Goal: Transaction & Acquisition: Purchase product/service

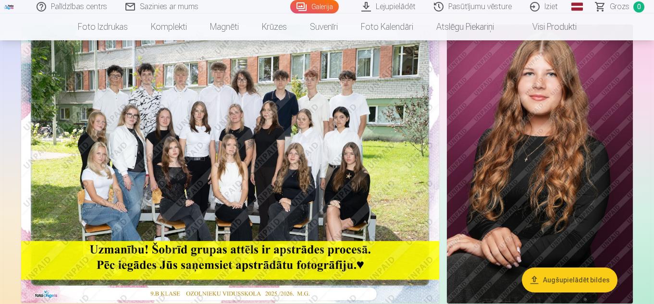
scroll to position [144, 0]
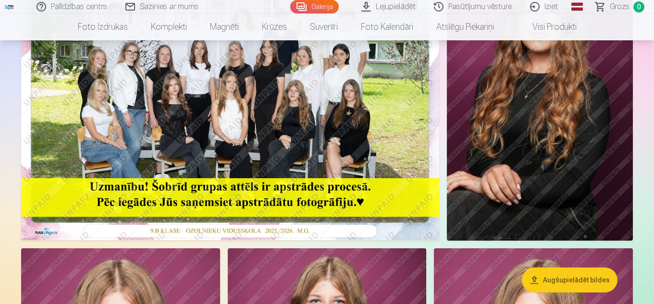
click at [240, 130] on img at bounding box center [230, 101] width 418 height 279
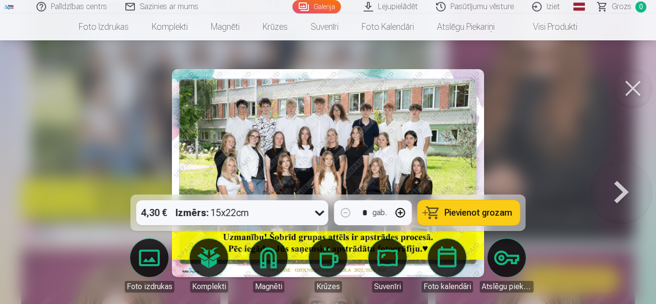
click at [318, 213] on icon at bounding box center [319, 213] width 9 height 5
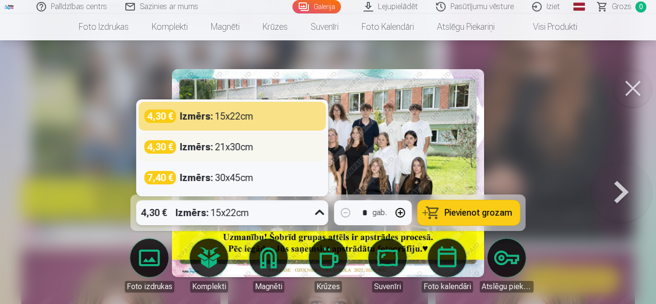
click at [239, 150] on div "Izmērs : 21x30cm" at bounding box center [217, 146] width 74 height 13
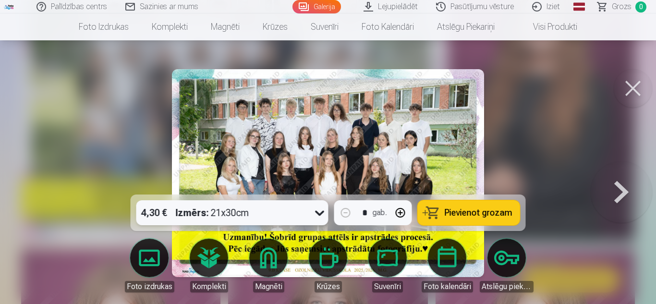
click at [471, 206] on button "Pievienot grozam" at bounding box center [469, 212] width 102 height 25
click at [639, 92] on button at bounding box center [633, 88] width 38 height 38
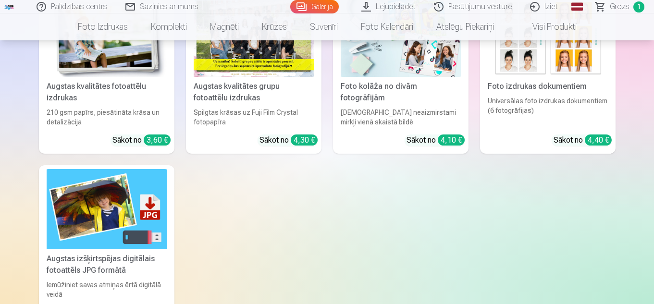
scroll to position [1345, 0]
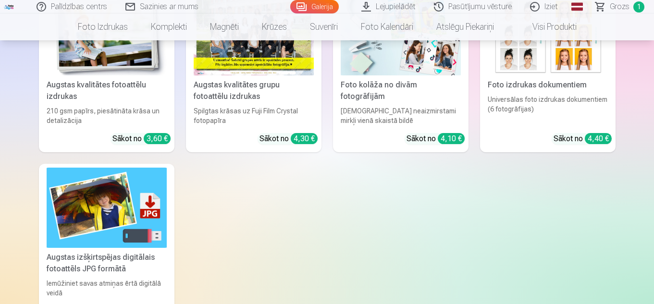
click at [273, 86] on div "Augstas kvalitātes grupu fotoattēlu izdrukas" at bounding box center [254, 90] width 128 height 23
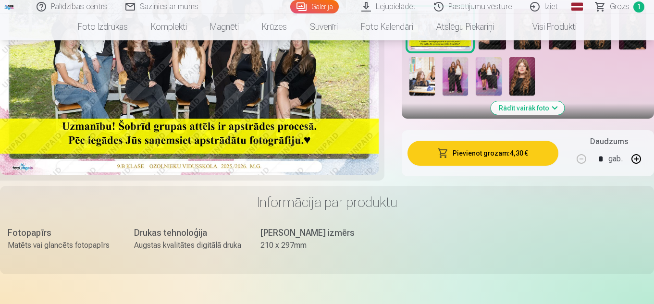
scroll to position [240, 0]
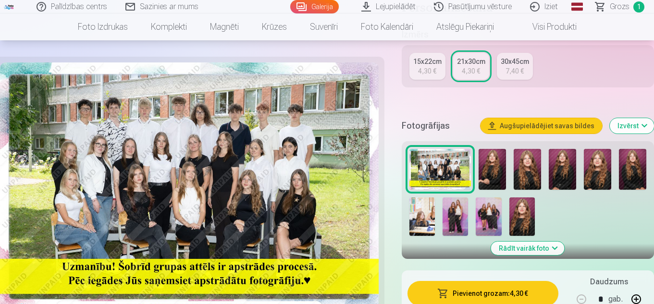
click at [427, 218] on img at bounding box center [421, 216] width 25 height 38
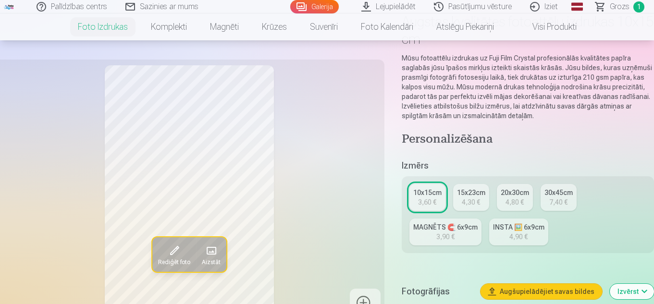
scroll to position [96, 0]
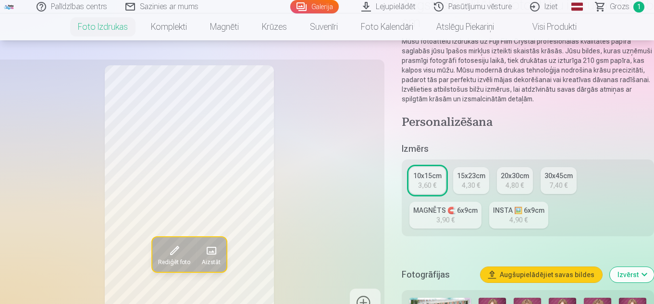
click at [477, 186] on div "4,30 €" at bounding box center [471, 186] width 18 height 10
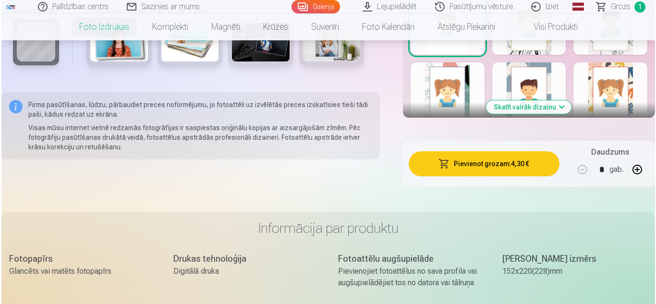
scroll to position [673, 0]
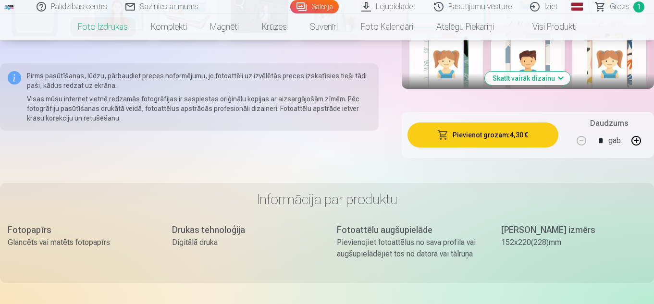
click at [484, 138] on button "Pievienot grozam : 4,30 €" at bounding box center [482, 135] width 151 height 25
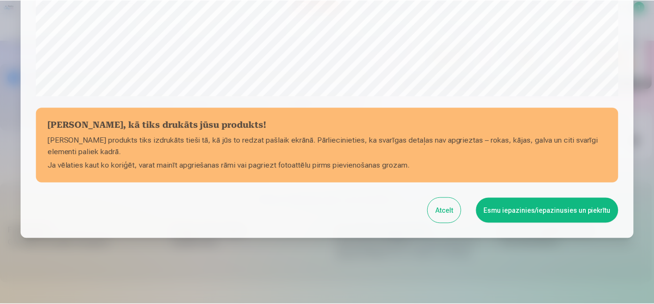
scroll to position [388, 0]
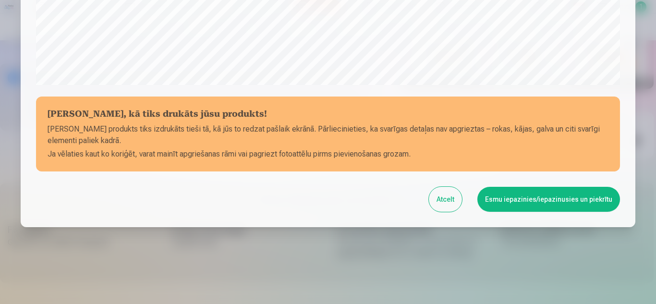
click at [523, 200] on button "Esmu iepazinies/iepazinusies un piekrītu" at bounding box center [549, 199] width 143 height 25
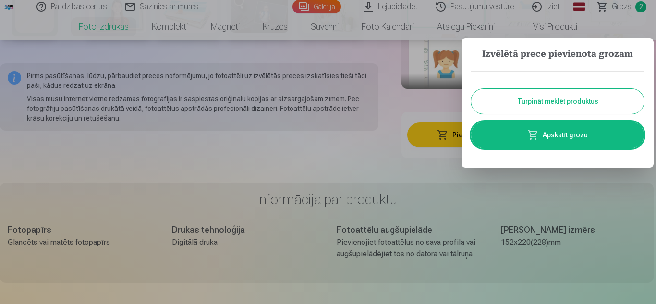
click at [569, 96] on button "Turpināt meklēt produktus" at bounding box center [557, 101] width 173 height 25
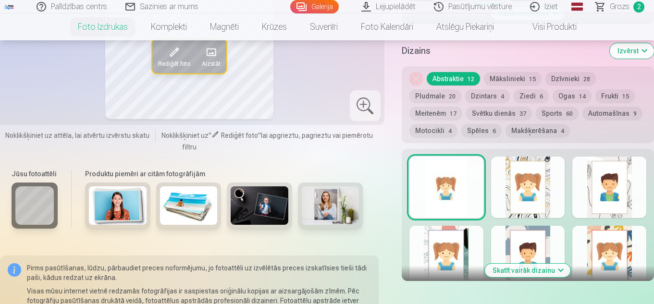
scroll to position [288, 0]
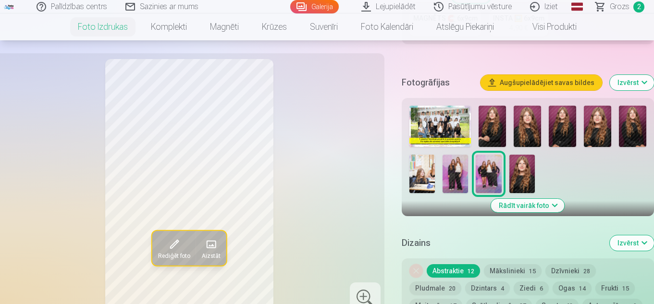
click at [452, 171] on img at bounding box center [454, 174] width 25 height 38
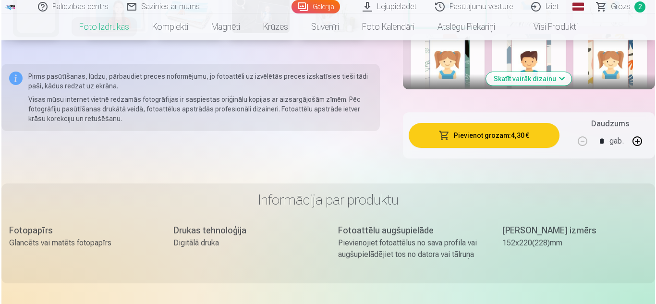
scroll to position [673, 0]
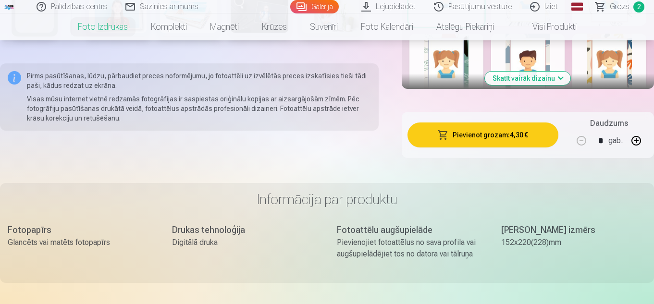
click at [498, 132] on button "Pievienot grozam : 4,30 €" at bounding box center [482, 135] width 151 height 25
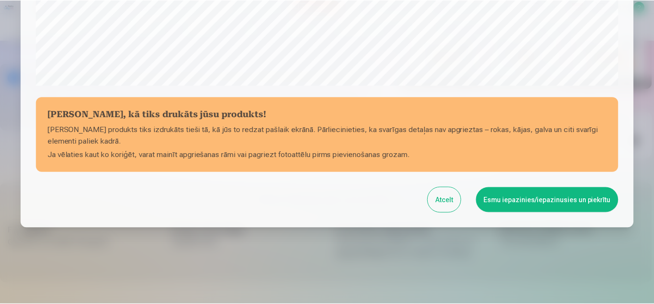
scroll to position [388, 0]
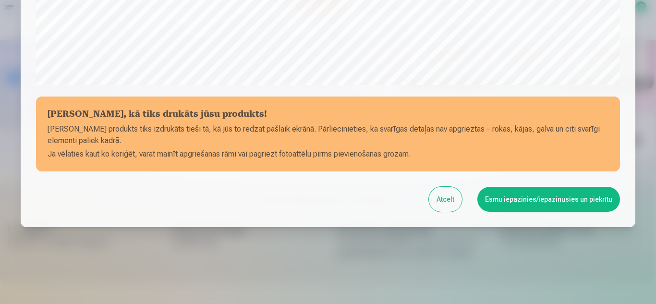
click at [535, 201] on button "Esmu iepazinies/iepazinusies un piekrītu" at bounding box center [549, 199] width 143 height 25
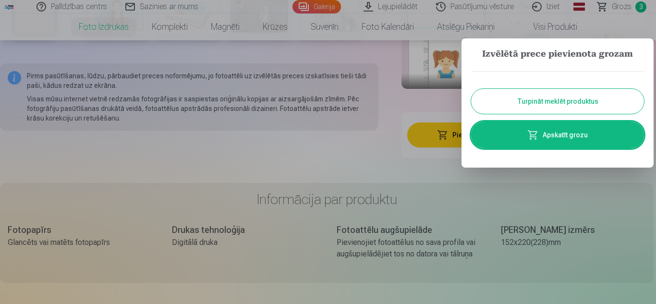
click at [582, 97] on button "Turpināt meklēt produktus" at bounding box center [557, 101] width 173 height 25
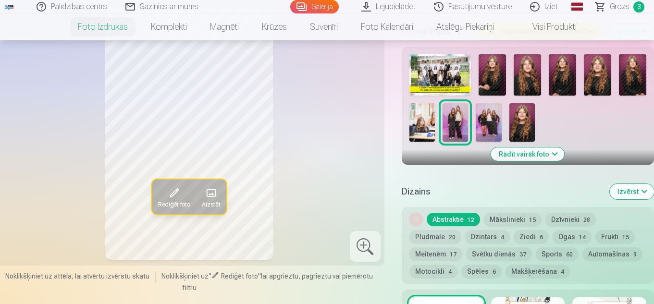
scroll to position [336, 0]
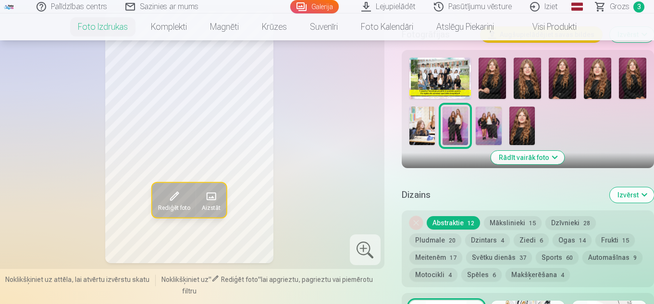
click at [415, 120] on img at bounding box center [421, 126] width 25 height 38
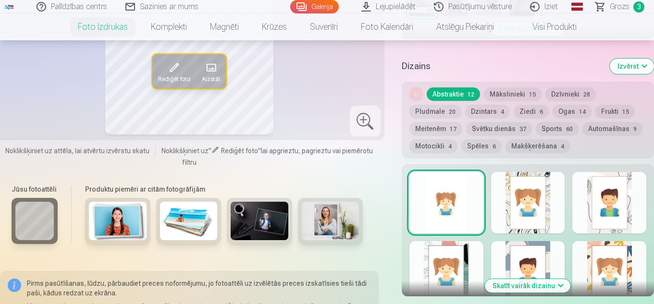
scroll to position [480, 0]
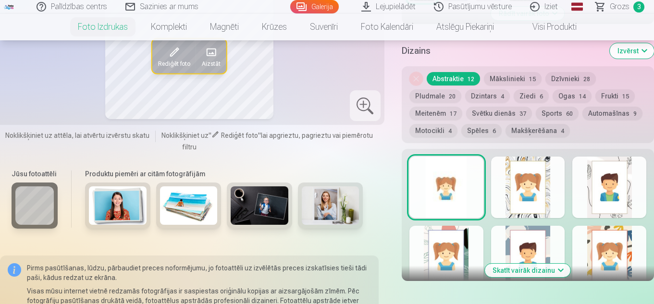
click at [525, 190] on div at bounding box center [528, 187] width 74 height 61
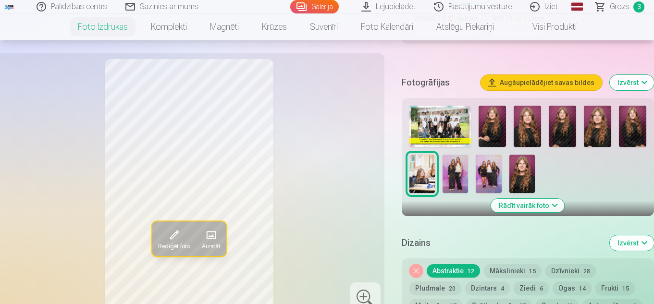
scroll to position [384, 0]
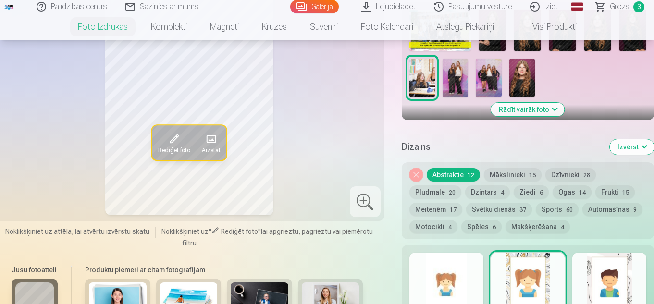
click at [419, 175] on button "Noņemiet dizainu" at bounding box center [415, 174] width 13 height 13
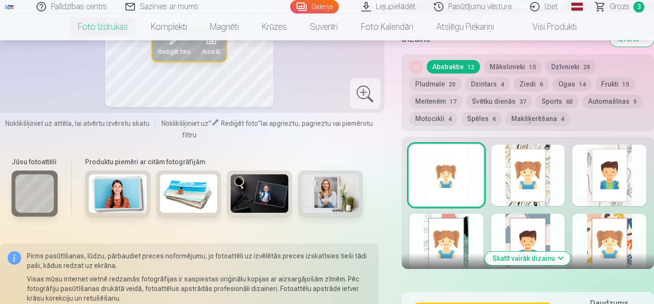
scroll to position [444, 0]
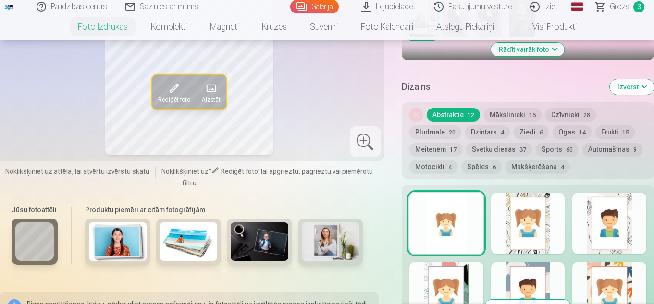
click at [445, 211] on div at bounding box center [446, 223] width 74 height 61
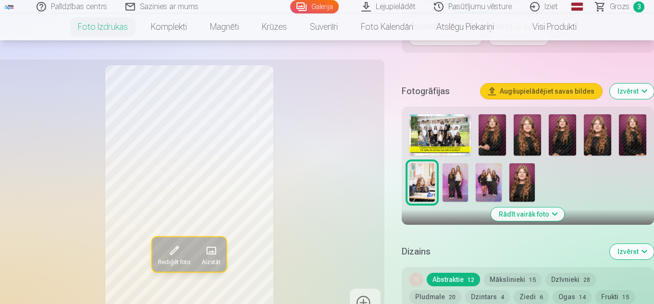
scroll to position [204, 0]
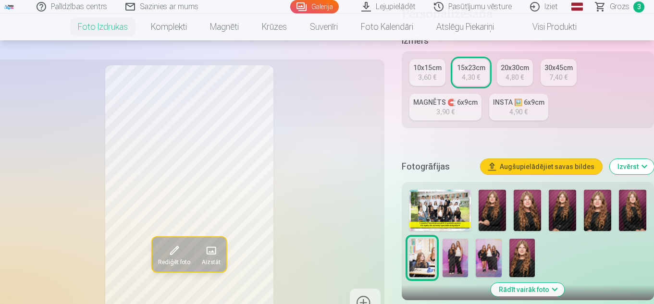
click at [435, 75] on div "3,60 €" at bounding box center [427, 78] width 18 height 10
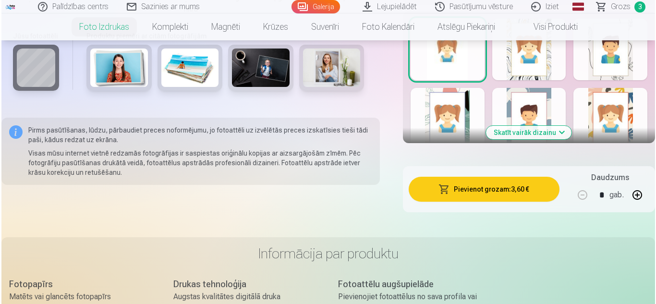
scroll to position [721, 0]
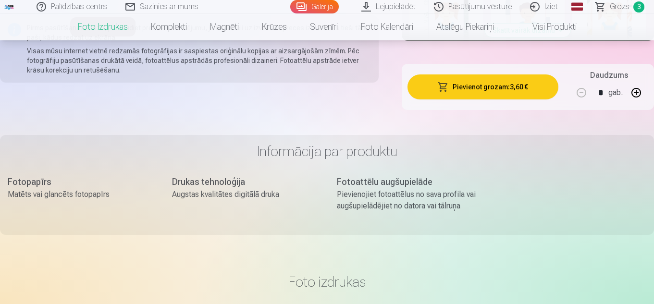
click at [472, 86] on button "Pievienot grozam : 3,60 €" at bounding box center [482, 86] width 151 height 25
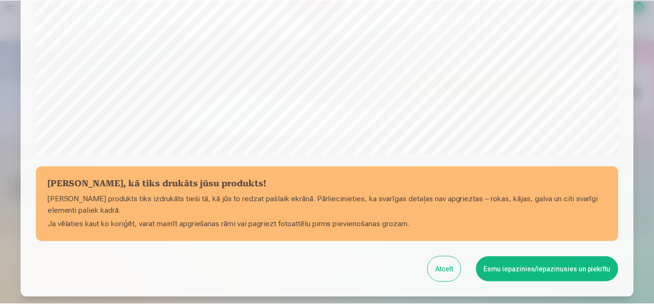
scroll to position [340, 0]
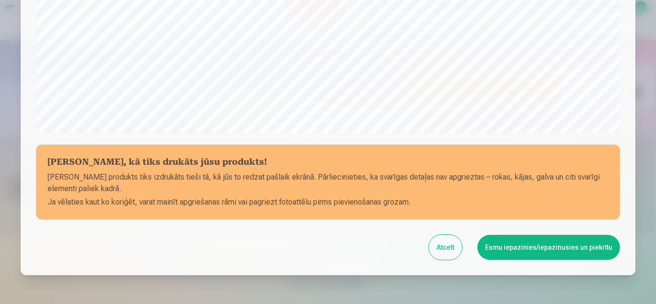
click at [552, 248] on button "Esmu iepazinies/iepazinusies un piekrītu" at bounding box center [549, 247] width 143 height 25
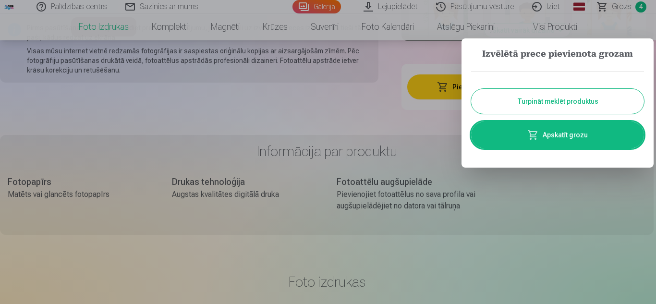
click at [568, 103] on button "Turpināt meklēt produktus" at bounding box center [557, 101] width 173 height 25
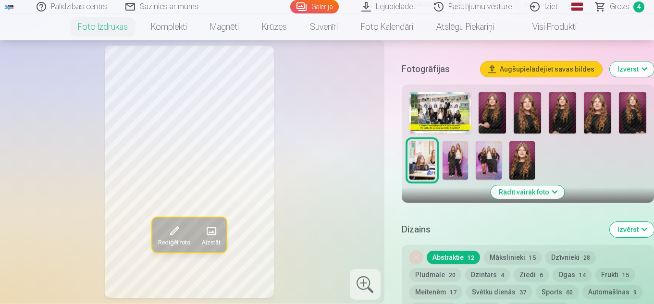
scroll to position [288, 0]
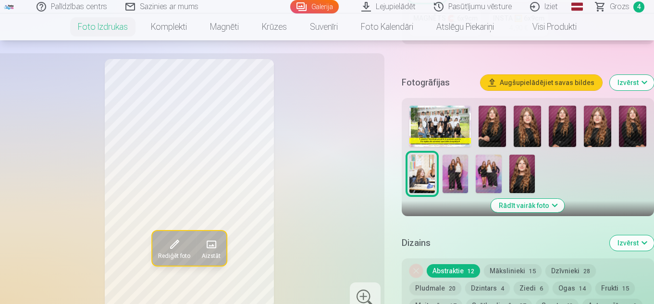
click at [499, 125] on img at bounding box center [492, 126] width 27 height 41
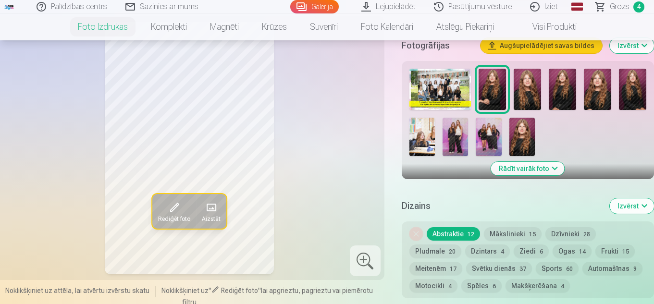
scroll to position [336, 0]
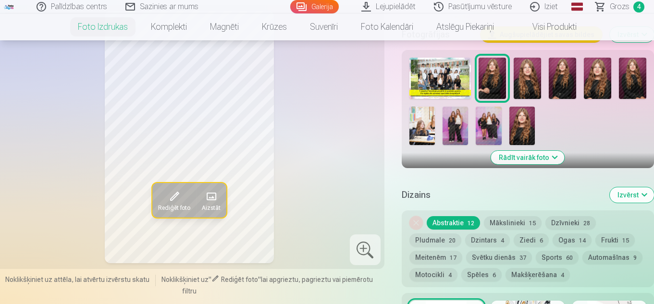
click at [528, 86] on img at bounding box center [527, 78] width 27 height 41
click at [494, 87] on img at bounding box center [492, 78] width 27 height 41
click at [564, 87] on img at bounding box center [562, 78] width 27 height 41
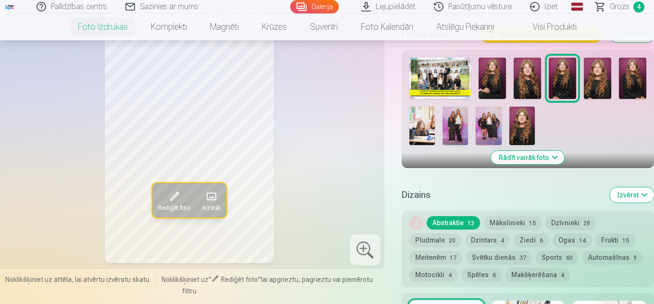
click at [602, 79] on img at bounding box center [597, 78] width 27 height 41
click at [628, 79] on img at bounding box center [632, 78] width 27 height 41
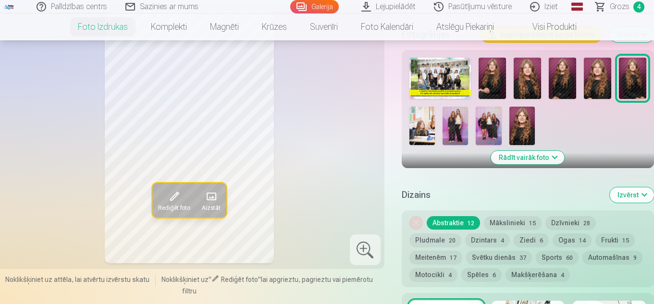
click at [524, 125] on img at bounding box center [521, 126] width 25 height 38
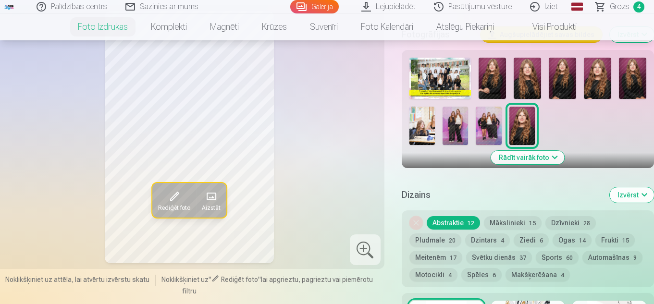
click at [633, 89] on img at bounding box center [632, 78] width 27 height 41
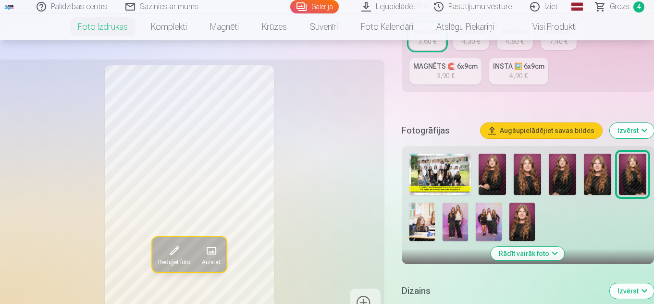
scroll to position [192, 0]
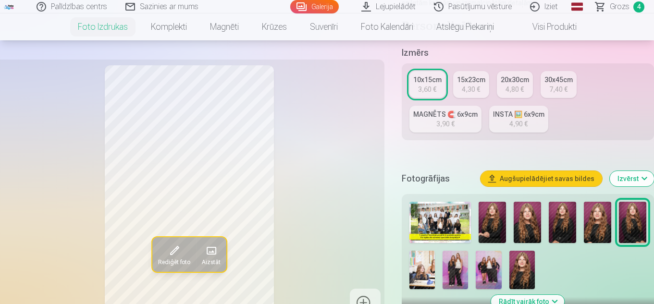
click at [440, 124] on div "3,90 €" at bounding box center [445, 124] width 18 height 10
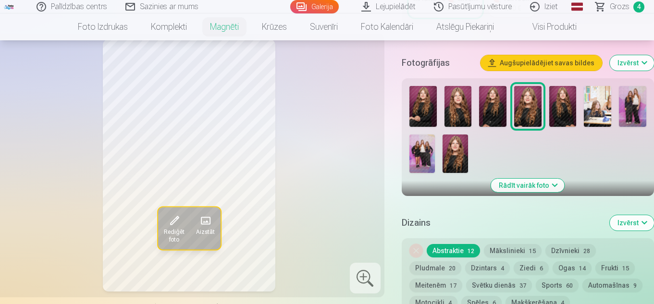
scroll to position [240, 0]
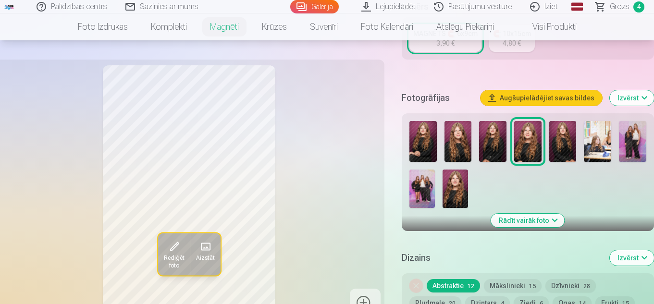
click at [565, 133] on img at bounding box center [562, 141] width 27 height 41
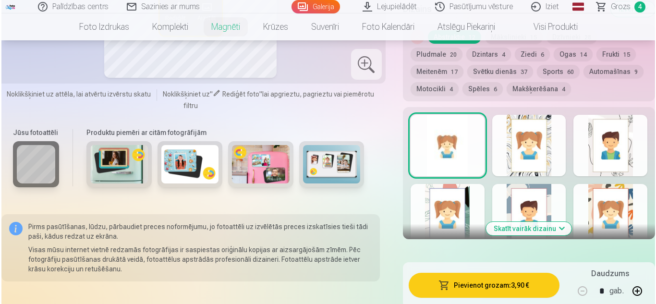
scroll to position [625, 0]
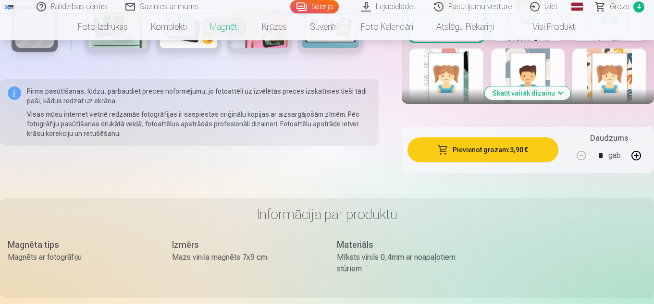
click at [490, 137] on button "Pievienot grozam : 3,90 €" at bounding box center [482, 149] width 151 height 25
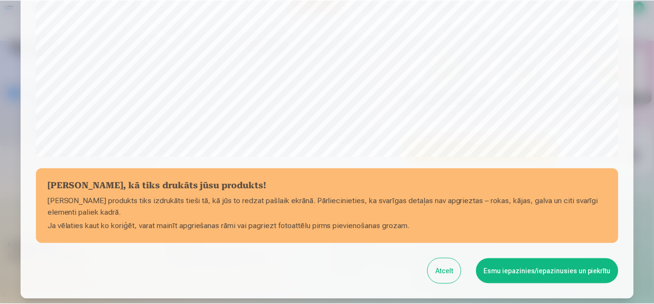
scroll to position [388, 0]
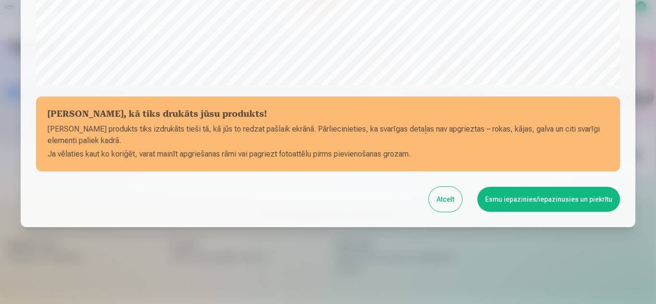
click at [532, 201] on button "Esmu iepazinies/iepazinusies un piekrītu" at bounding box center [549, 199] width 143 height 25
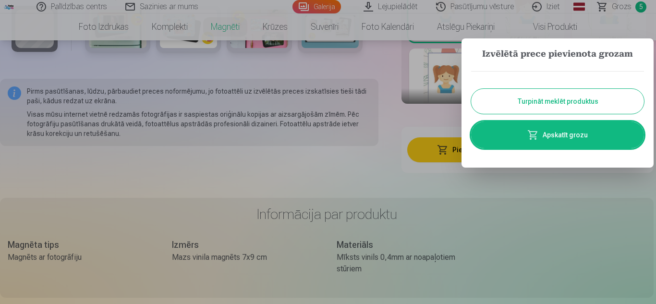
click at [552, 109] on button "Turpināt meklēt produktus" at bounding box center [557, 101] width 173 height 25
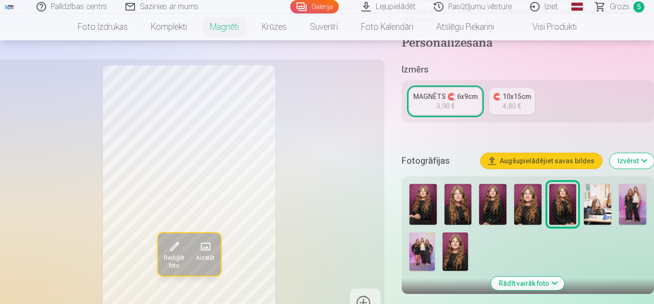
scroll to position [240, 0]
